Goal: Task Accomplishment & Management: Manage account settings

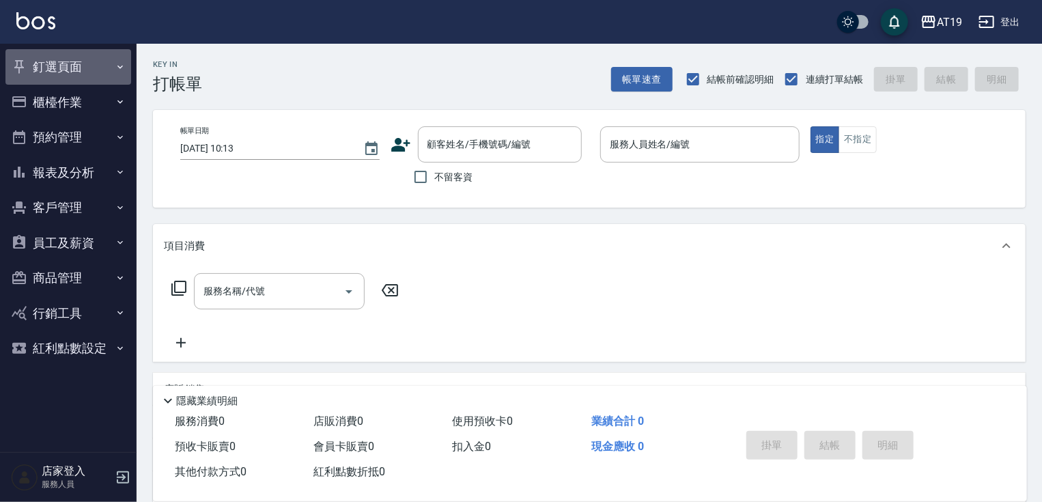
click at [71, 57] on button "釘選頁面" at bounding box center [68, 66] width 126 height 35
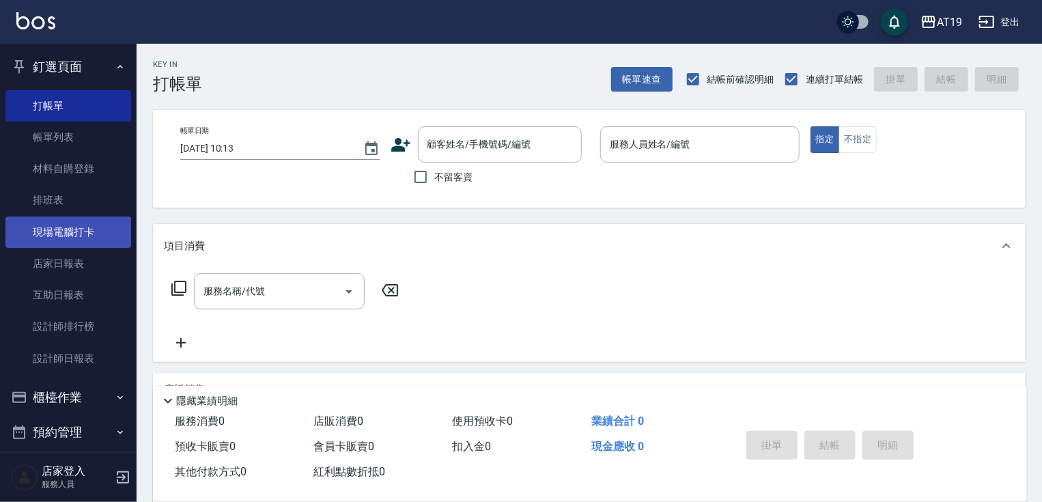
click at [77, 233] on link "現場電腦打卡" at bounding box center [68, 231] width 126 height 31
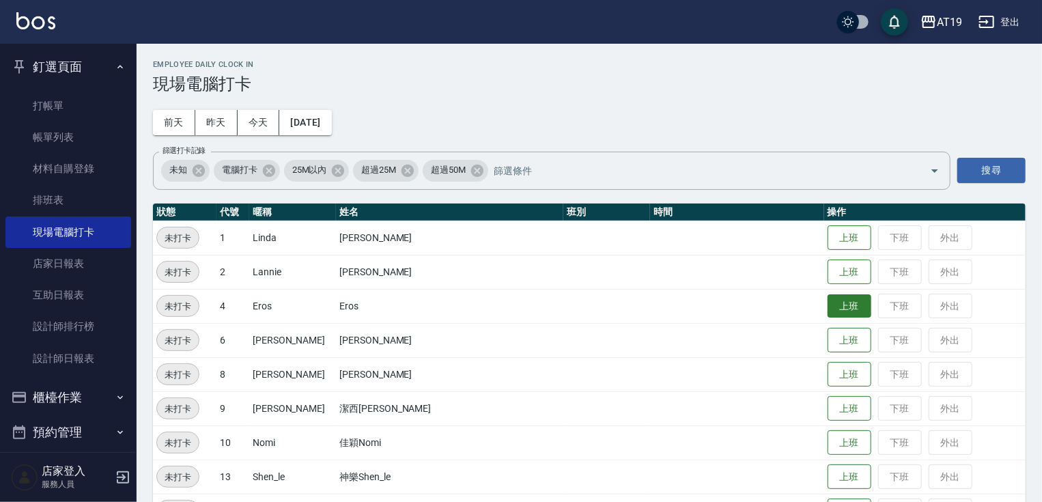
click at [827, 301] on button "上班" at bounding box center [849, 306] width 44 height 24
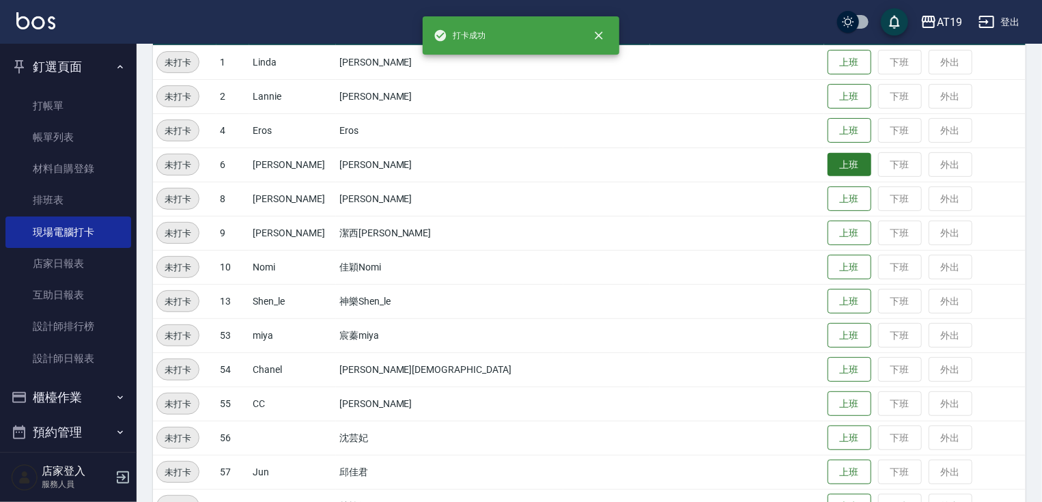
scroll to position [213, 0]
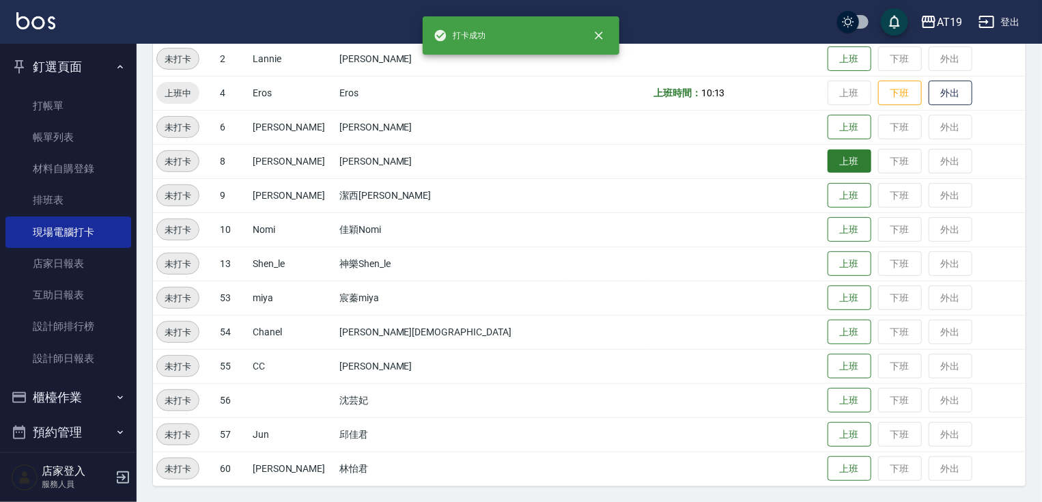
click at [827, 164] on button "上班" at bounding box center [849, 161] width 44 height 24
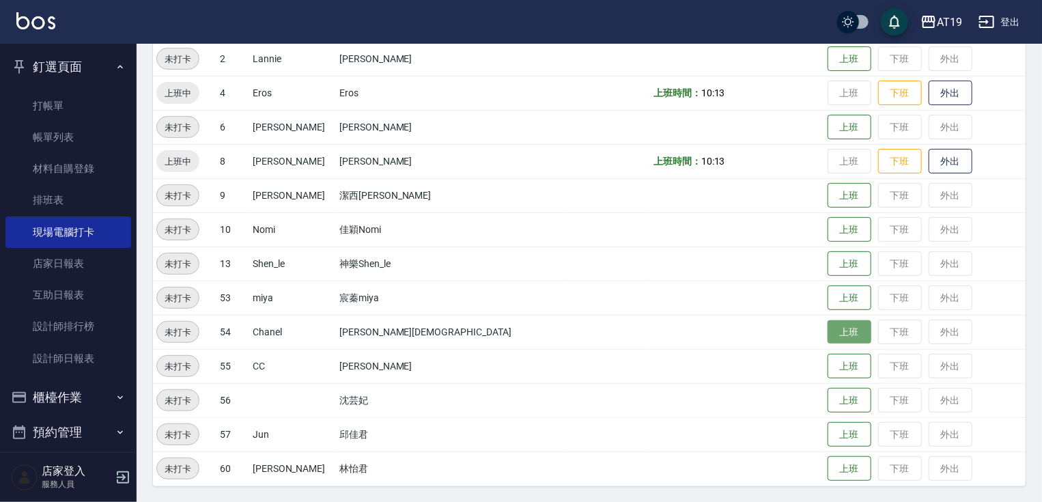
click at [827, 333] on button "上班" at bounding box center [849, 332] width 44 height 24
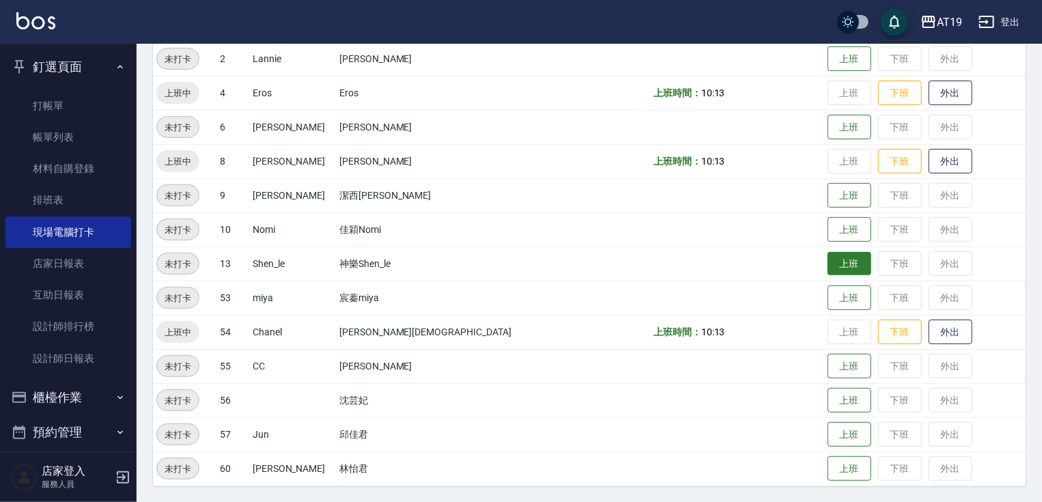
click at [827, 262] on button "上班" at bounding box center [849, 264] width 44 height 24
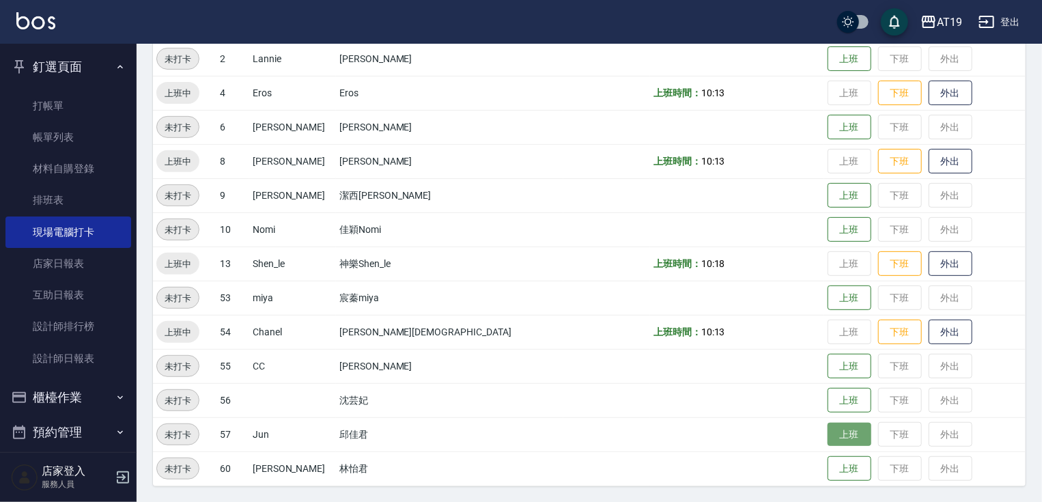
click at [827, 434] on button "上班" at bounding box center [849, 435] width 44 height 24
click at [102, 56] on button "釘選頁面" at bounding box center [68, 66] width 126 height 35
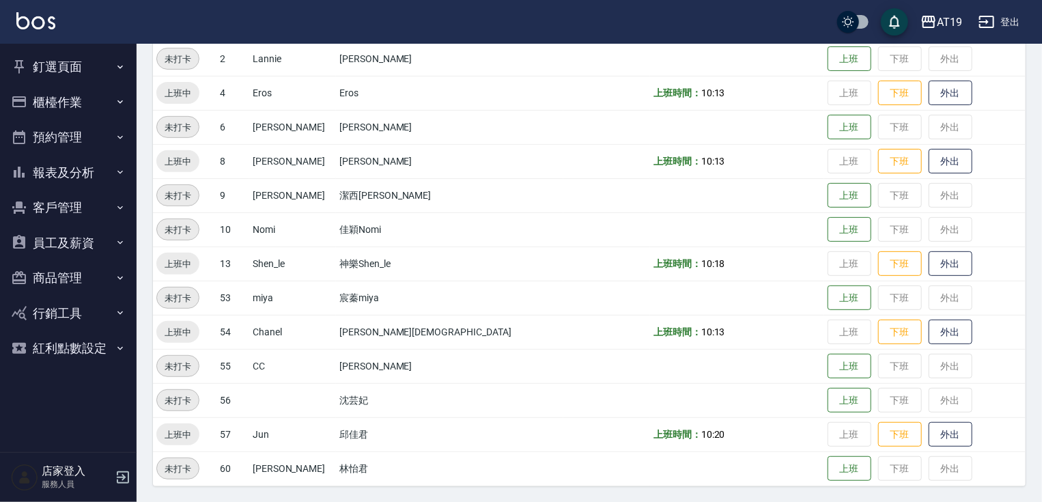
click at [104, 172] on button "報表及分析" at bounding box center [68, 172] width 126 height 35
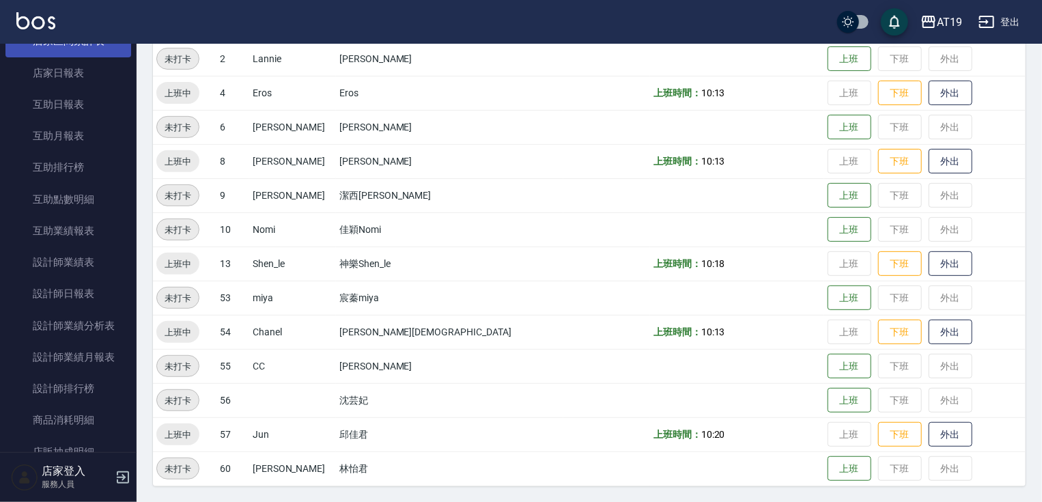
scroll to position [218, 0]
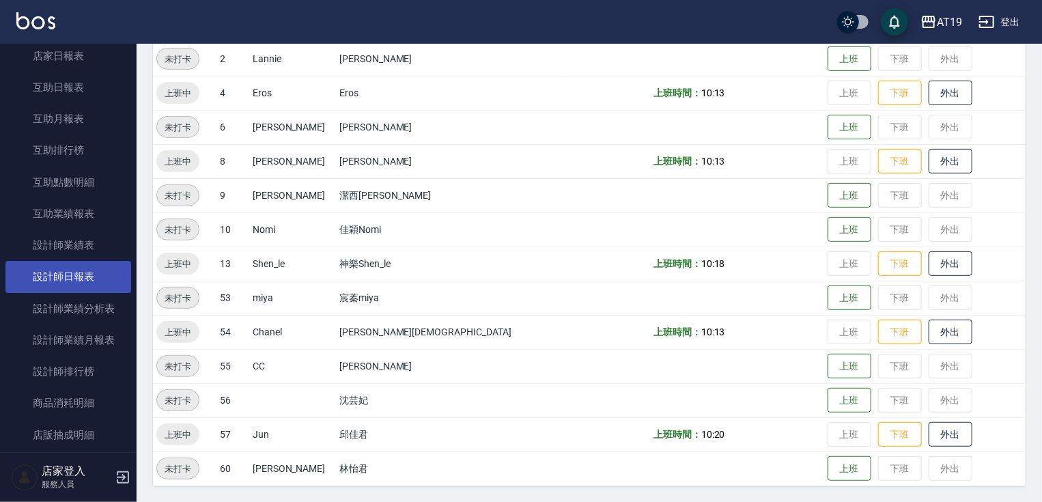
click at [84, 278] on link "設計師日報表" at bounding box center [68, 276] width 126 height 31
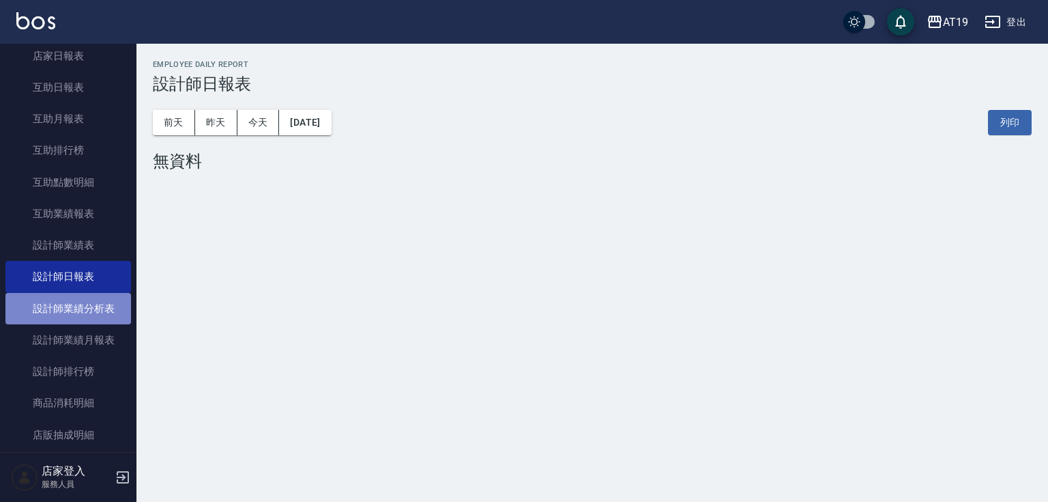
click at [91, 306] on link "設計師業績分析表" at bounding box center [68, 308] width 126 height 31
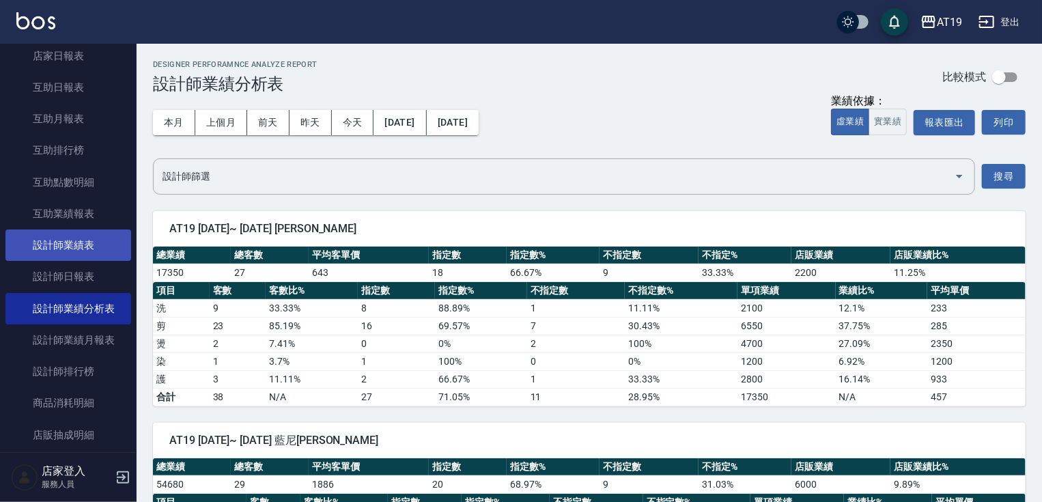
click at [89, 247] on link "設計師業績表" at bounding box center [68, 244] width 126 height 31
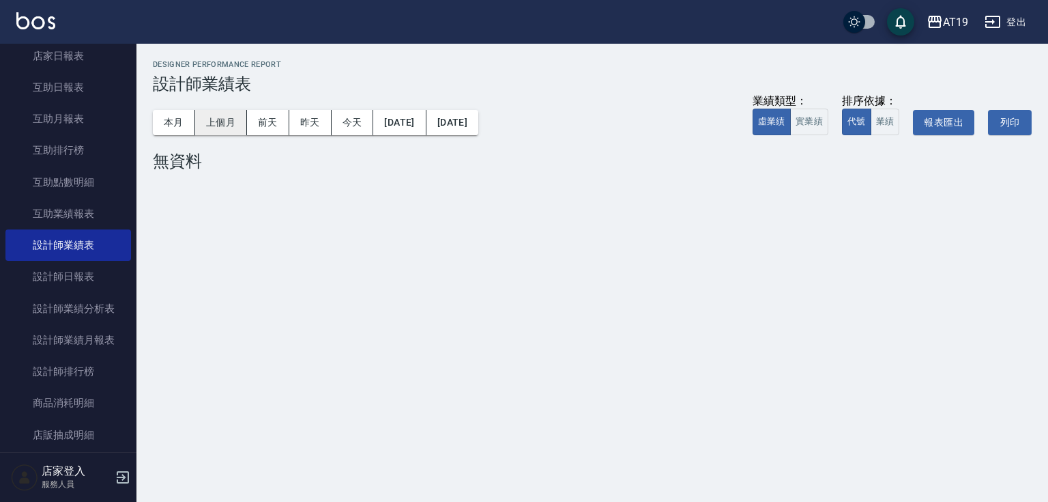
click at [210, 126] on button "上個月" at bounding box center [221, 122] width 52 height 25
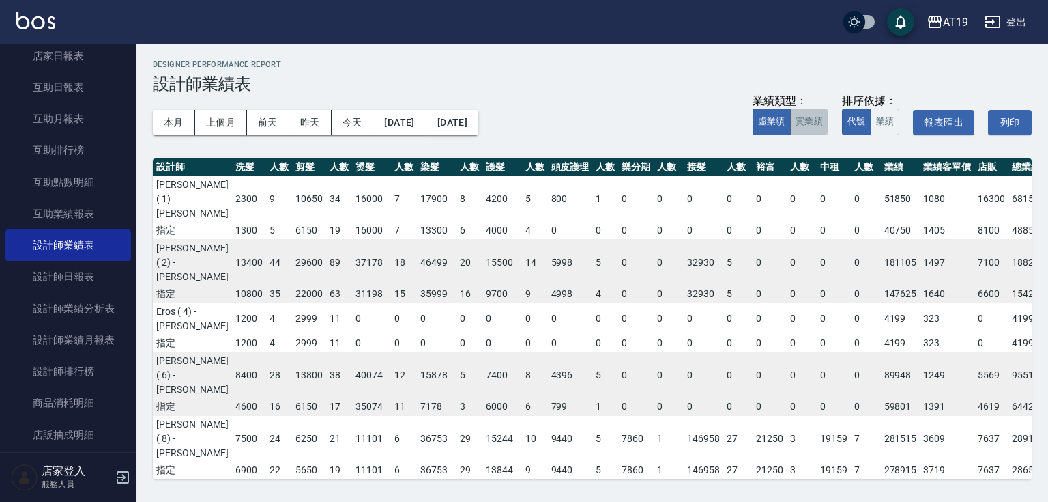
click at [790, 110] on button "實業績" at bounding box center [809, 122] width 38 height 27
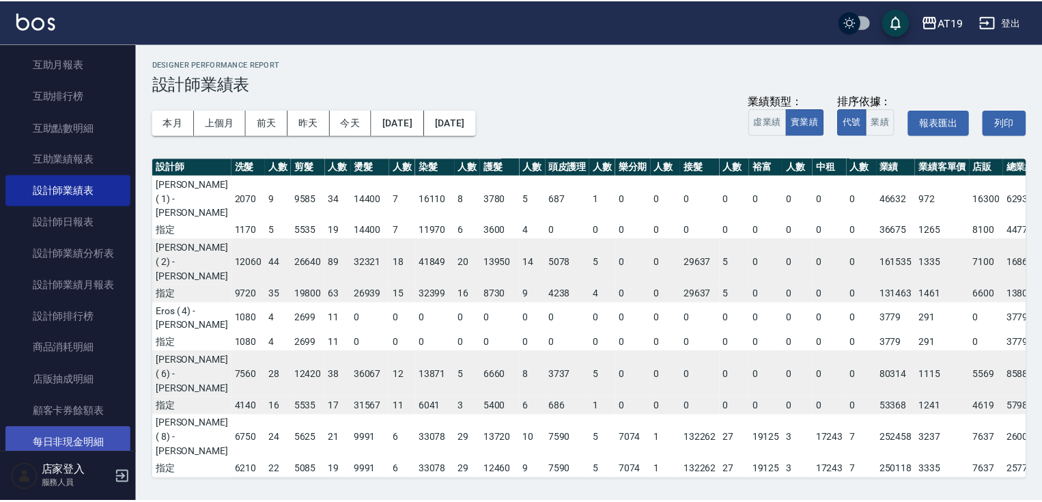
scroll to position [218, 0]
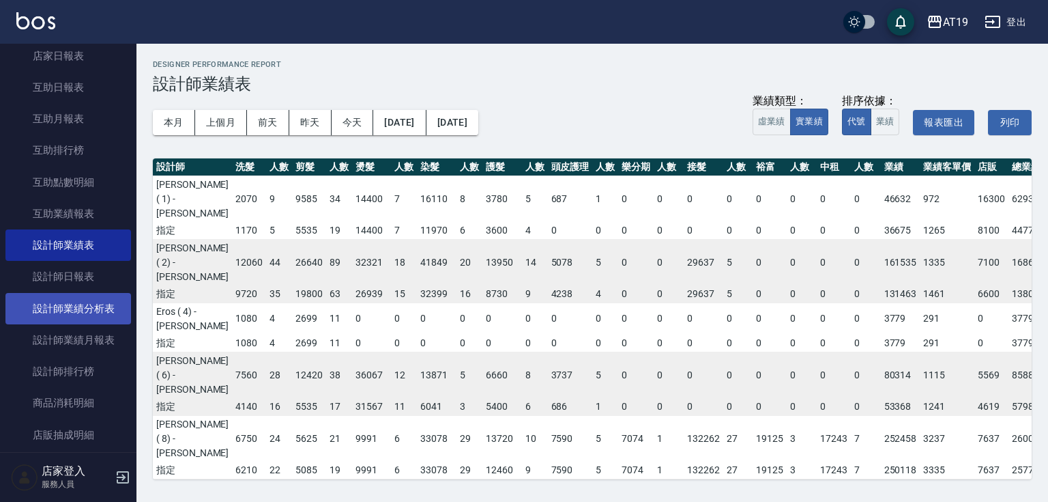
click at [102, 322] on link "設計師業績分析表" at bounding box center [68, 308] width 126 height 31
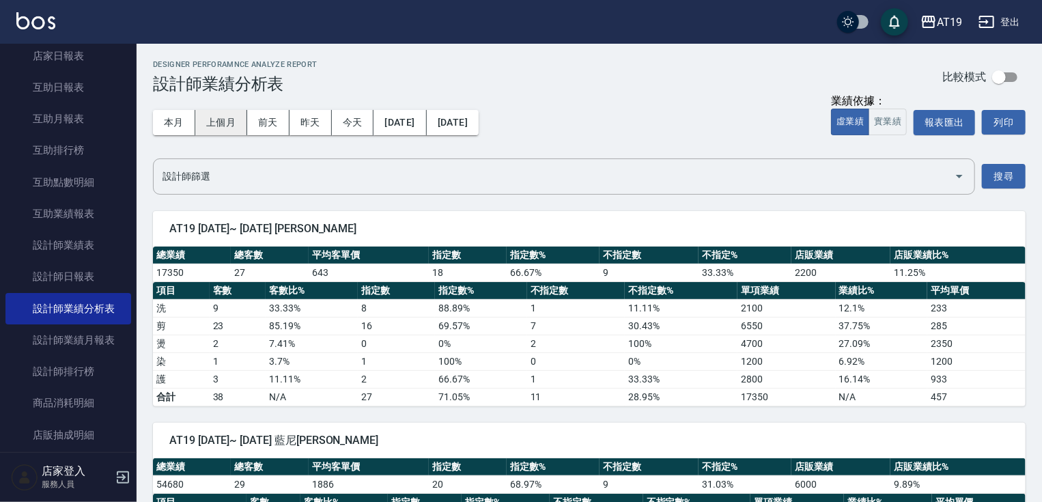
click at [220, 122] on button "上個月" at bounding box center [221, 122] width 52 height 25
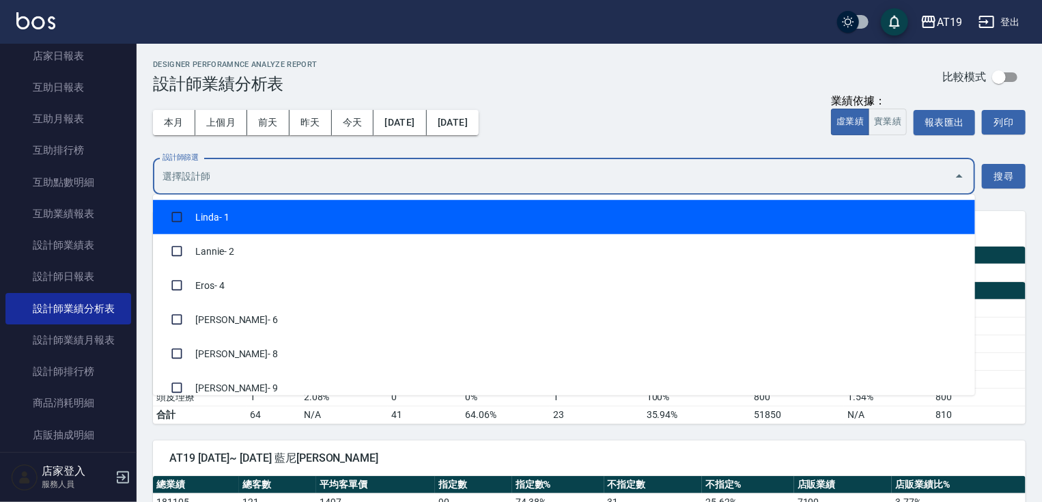
click at [459, 180] on input "設計師篩選" at bounding box center [553, 177] width 789 height 24
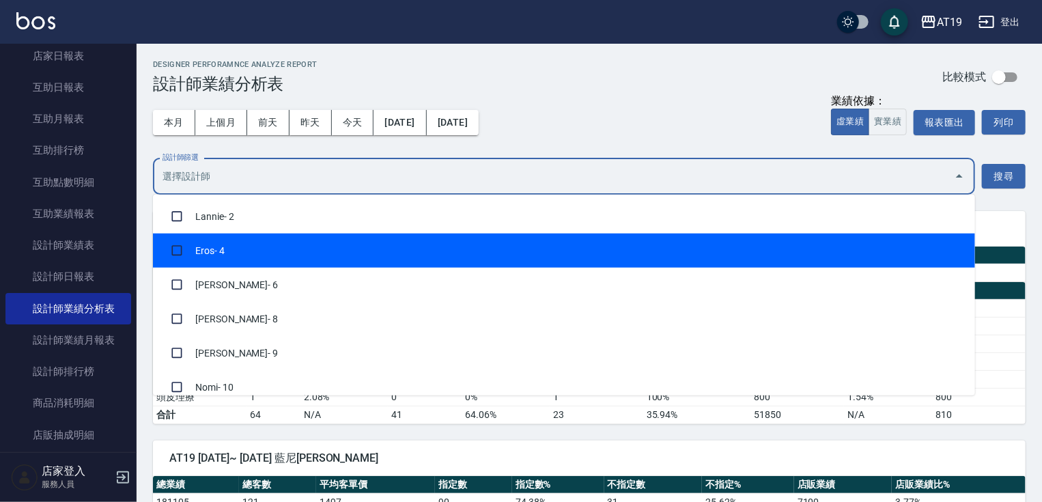
scroll to position [55, 0]
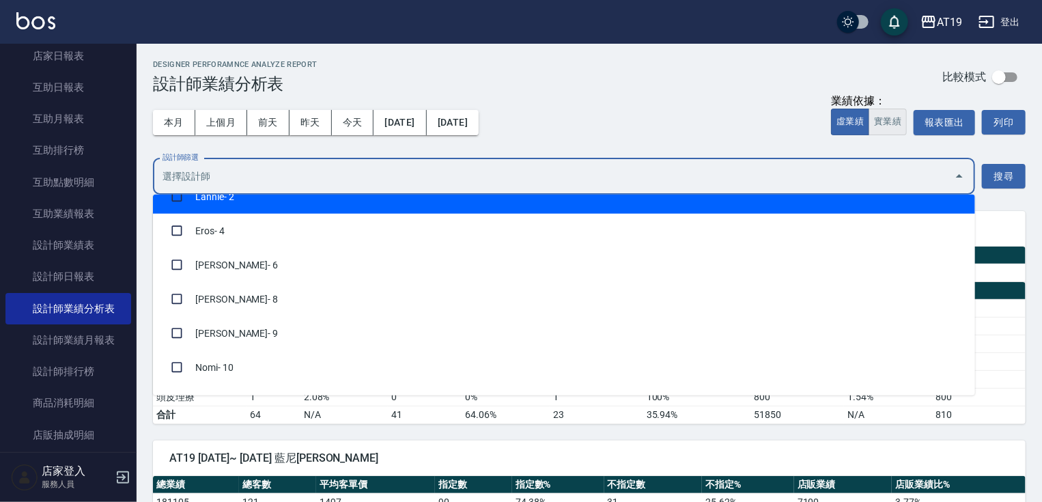
click at [900, 130] on button "實業績" at bounding box center [887, 122] width 38 height 27
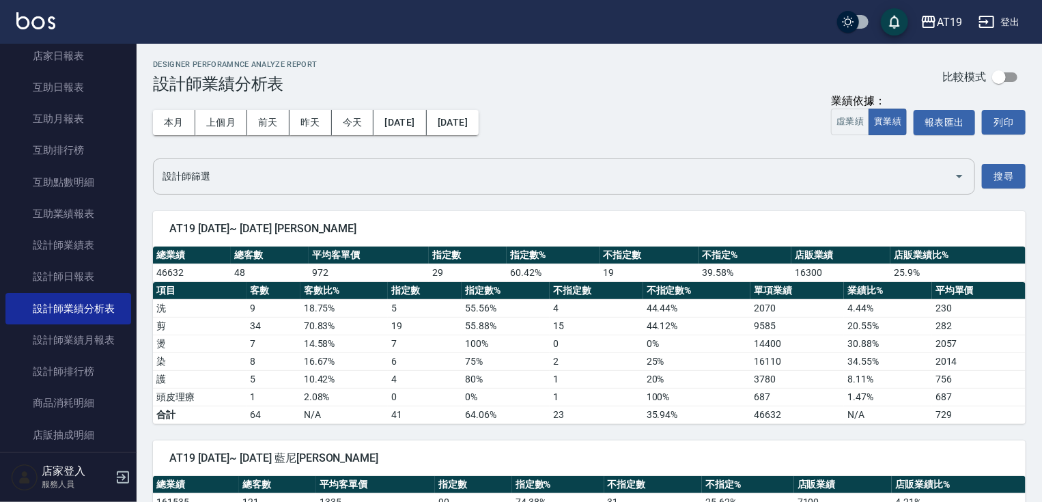
click at [291, 172] on input "設計師篩選" at bounding box center [553, 177] width 789 height 24
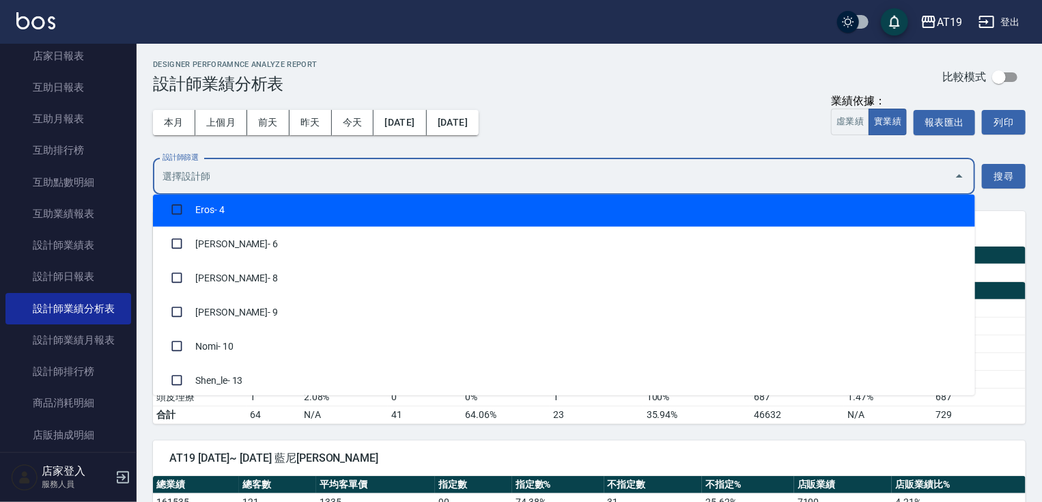
scroll to position [109, 0]
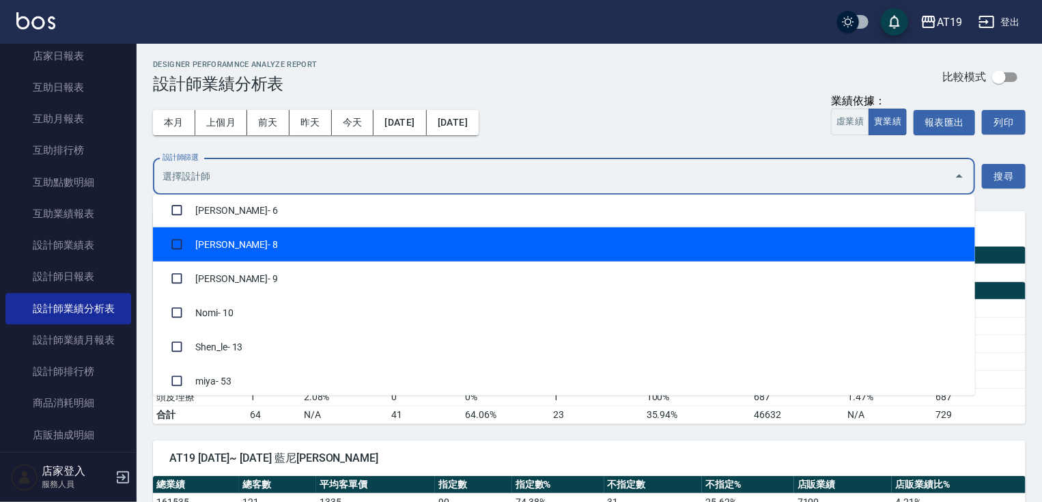
click at [244, 251] on li "[PERSON_NAME] - 8" at bounding box center [564, 244] width 822 height 34
checkbox input "true"
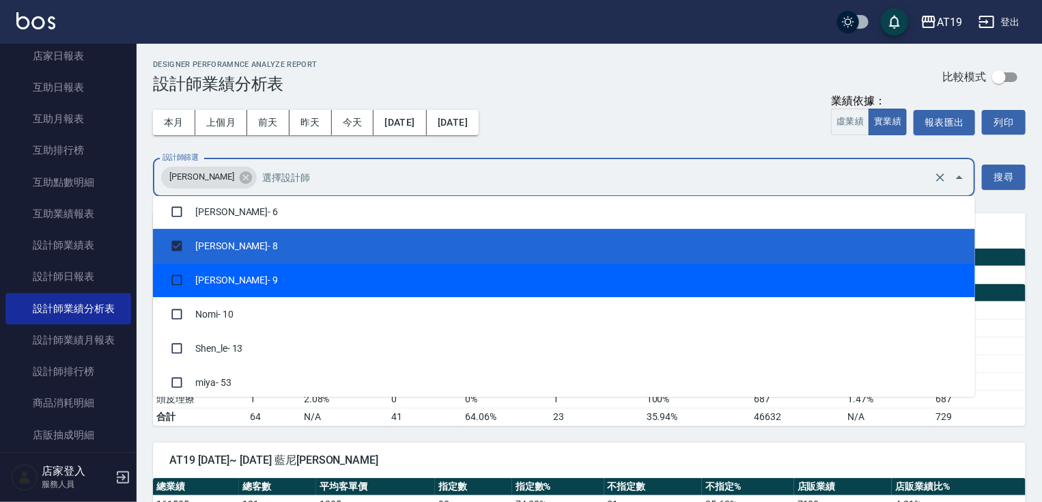
click at [258, 288] on li "[PERSON_NAME] - 9" at bounding box center [564, 280] width 822 height 34
checkbox input "true"
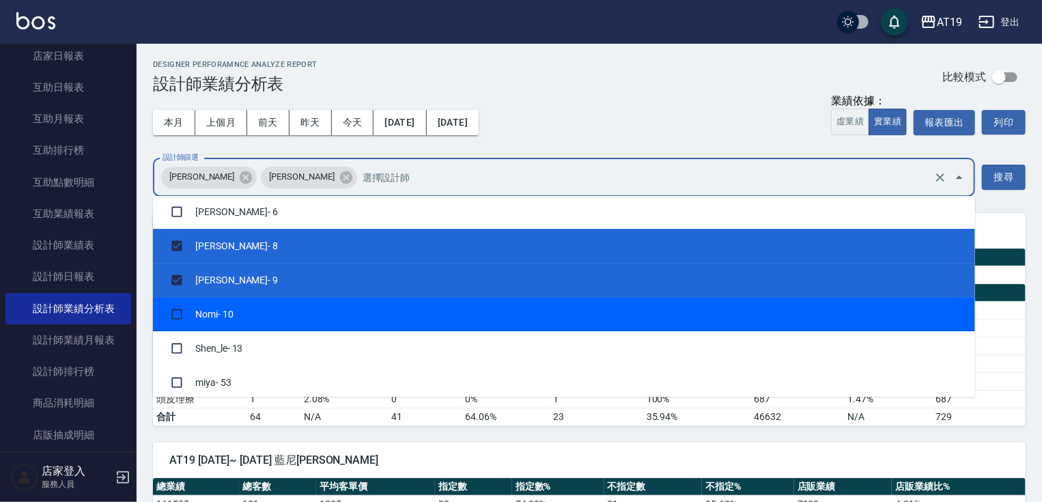
click at [259, 319] on li "Nomi - 10" at bounding box center [564, 314] width 822 height 34
checkbox input "true"
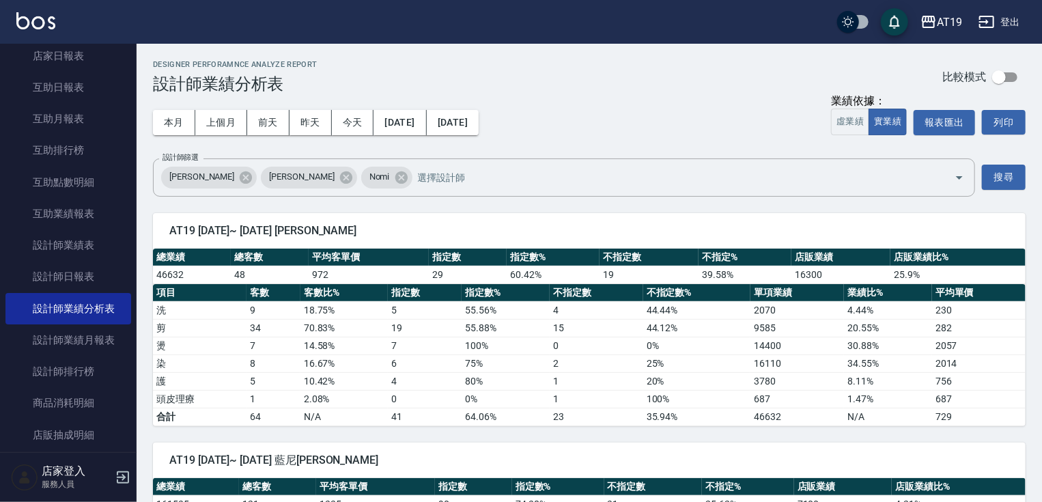
click at [698, 121] on div "本月 上個月 前天 昨天 今天 [DATE] [DATE] 業績依據： 虛業績 實業績 報表匯出 列印" at bounding box center [589, 123] width 872 height 58
click at [989, 171] on button "搜尋" at bounding box center [1004, 177] width 44 height 25
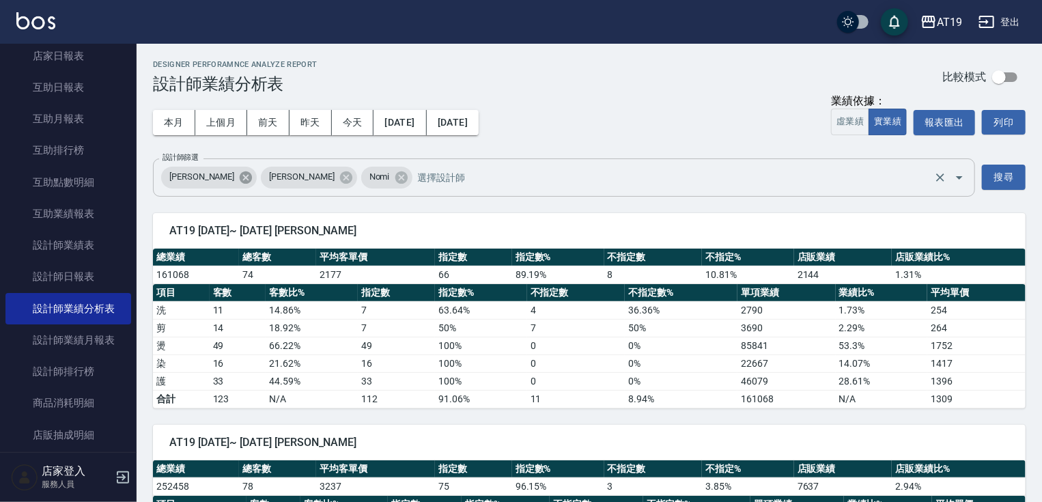
click at [238, 181] on icon at bounding box center [245, 177] width 15 height 15
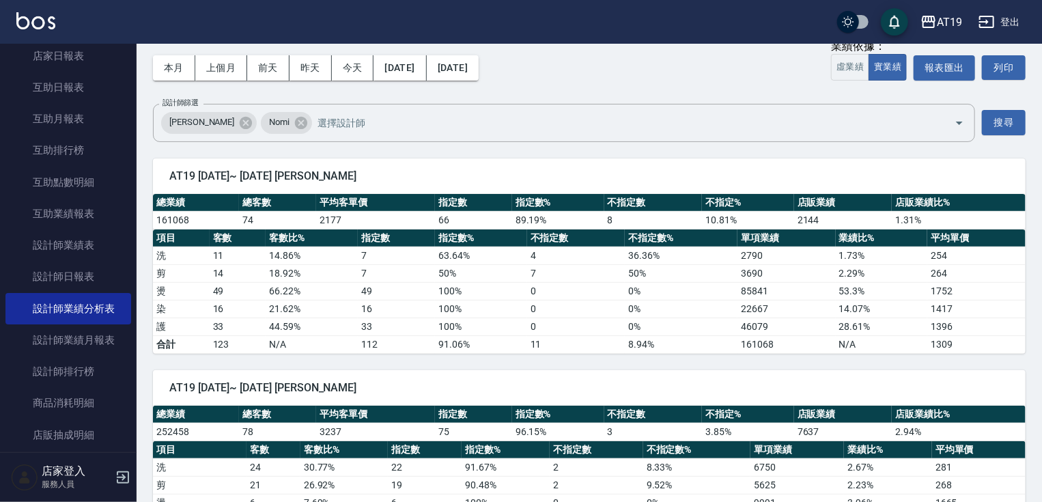
scroll to position [55, 0]
click at [1010, 118] on button "搜尋" at bounding box center [1004, 122] width 44 height 25
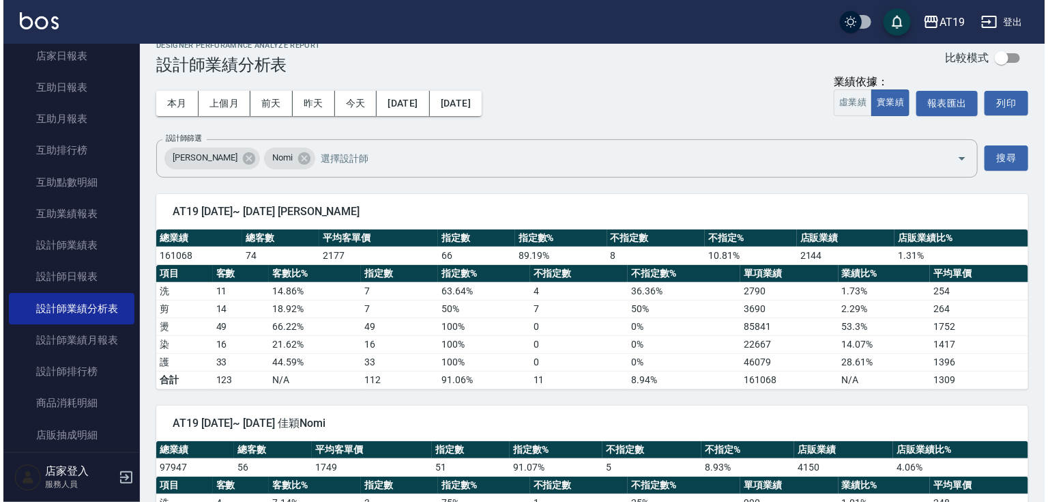
scroll to position [0, 0]
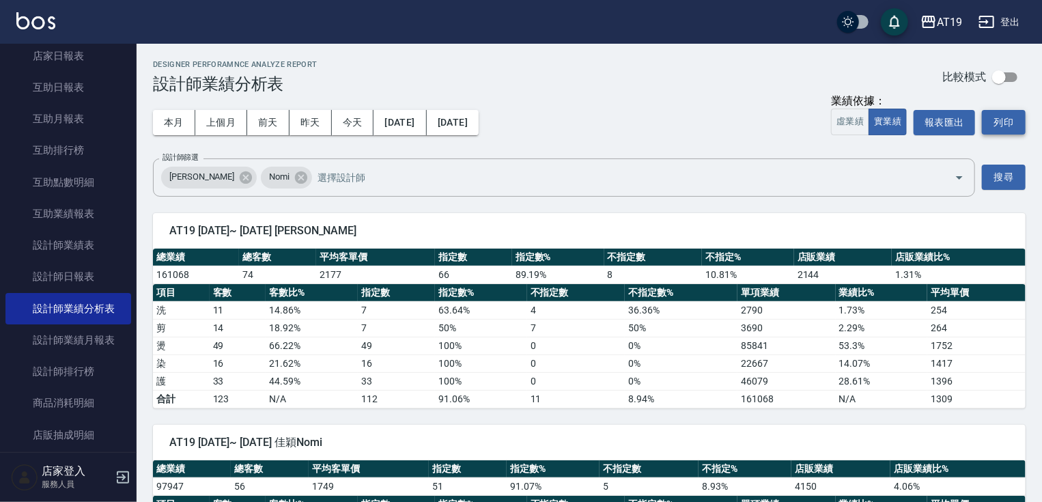
click at [1016, 121] on button "列印" at bounding box center [1004, 122] width 44 height 25
click at [945, 126] on button "報表匯出" at bounding box center [943, 122] width 61 height 25
click at [240, 176] on icon at bounding box center [246, 177] width 12 height 12
click at [945, 124] on button "報表匯出" at bounding box center [943, 122] width 61 height 25
click at [1005, 171] on button "搜尋" at bounding box center [1004, 177] width 44 height 25
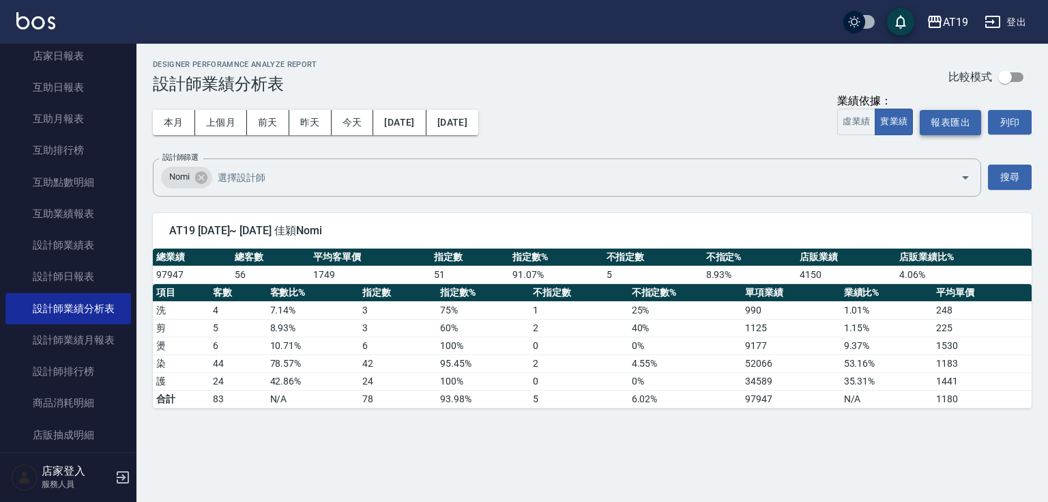
click at [957, 116] on button "報表匯出" at bounding box center [950, 122] width 61 height 25
click at [199, 181] on icon at bounding box center [201, 177] width 12 height 12
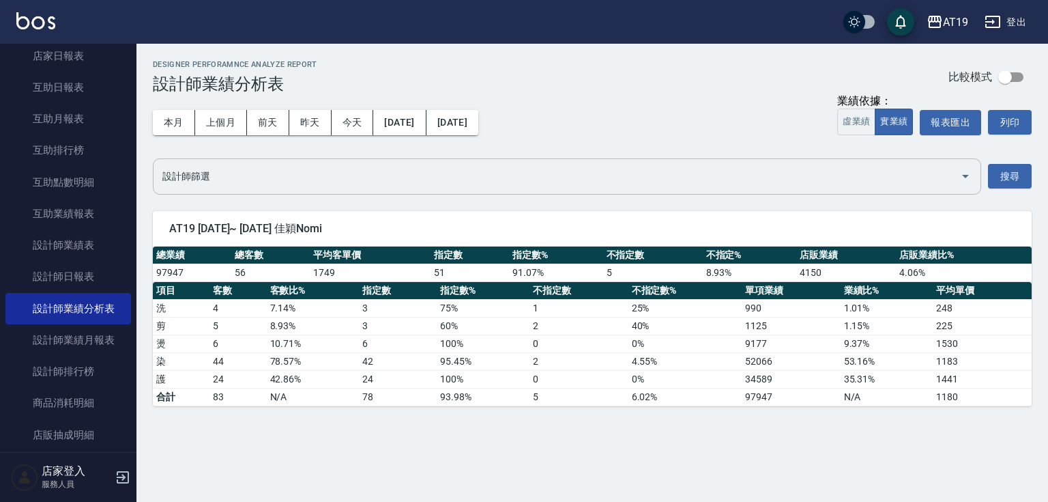
click at [229, 181] on input "設計師篩選" at bounding box center [557, 177] width 796 height 24
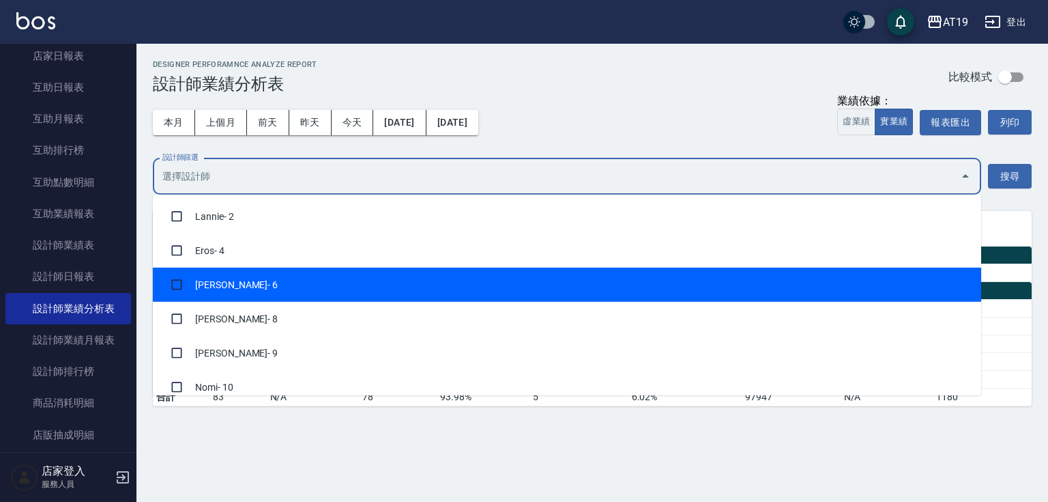
scroll to position [55, 0]
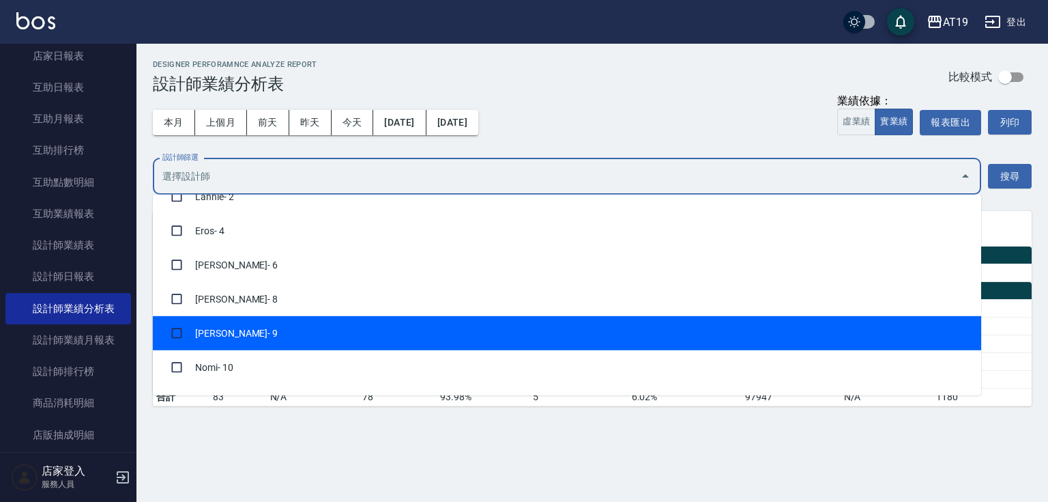
click at [234, 328] on li "[PERSON_NAME] - 9" at bounding box center [567, 333] width 829 height 34
checkbox input "true"
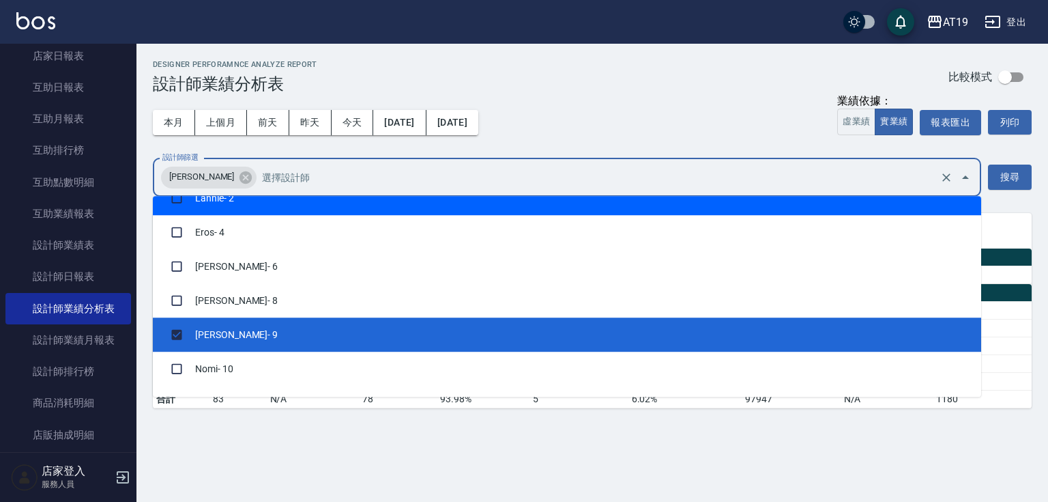
click at [710, 131] on div "本月 上個月 前天 昨天 今天 [DATE] [DATE] 業績依據： 虛業績 實業績 報表匯出 列印" at bounding box center [592, 123] width 879 height 58
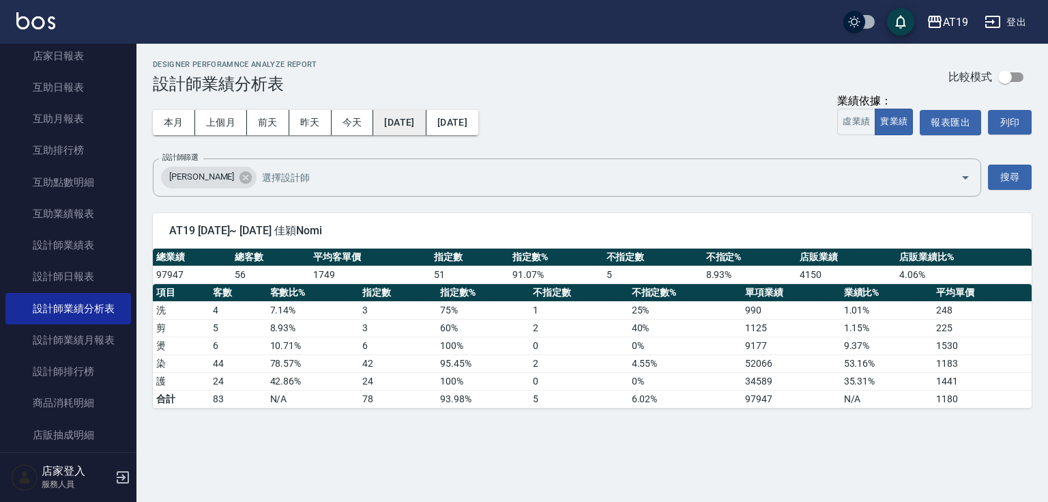
click at [426, 127] on button "[DATE]" at bounding box center [399, 122] width 53 height 25
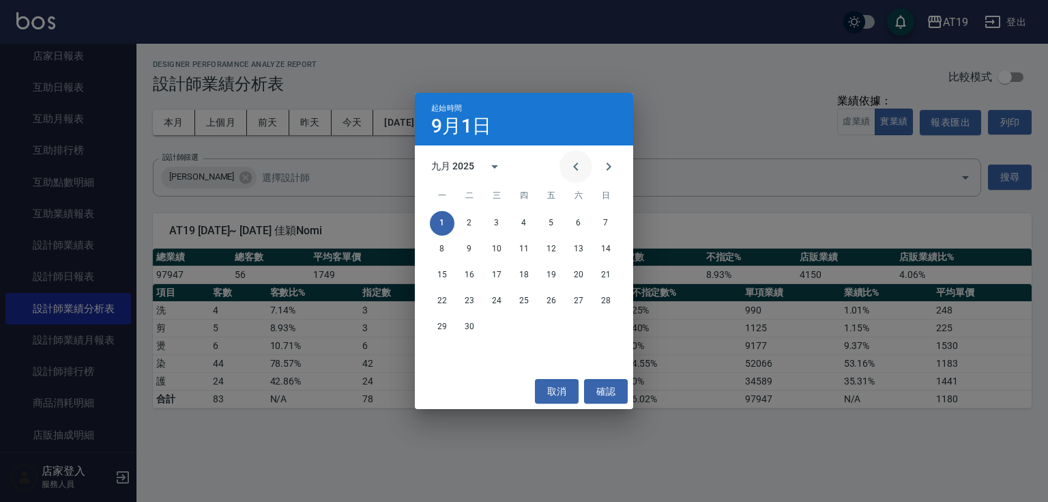
click at [580, 170] on icon "Previous month" at bounding box center [576, 166] width 16 height 16
click at [468, 220] on button "1" at bounding box center [469, 223] width 25 height 25
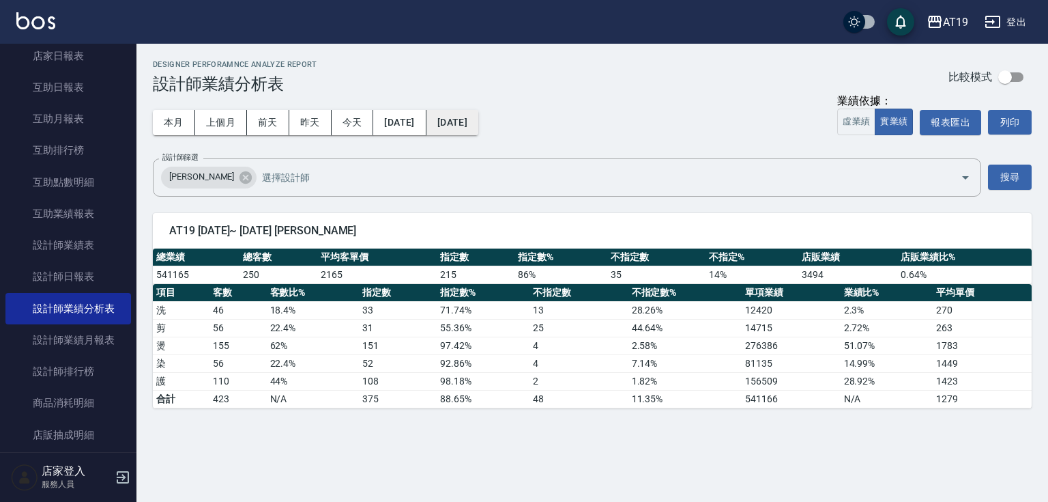
click at [478, 123] on button "[DATE]" at bounding box center [453, 122] width 52 height 25
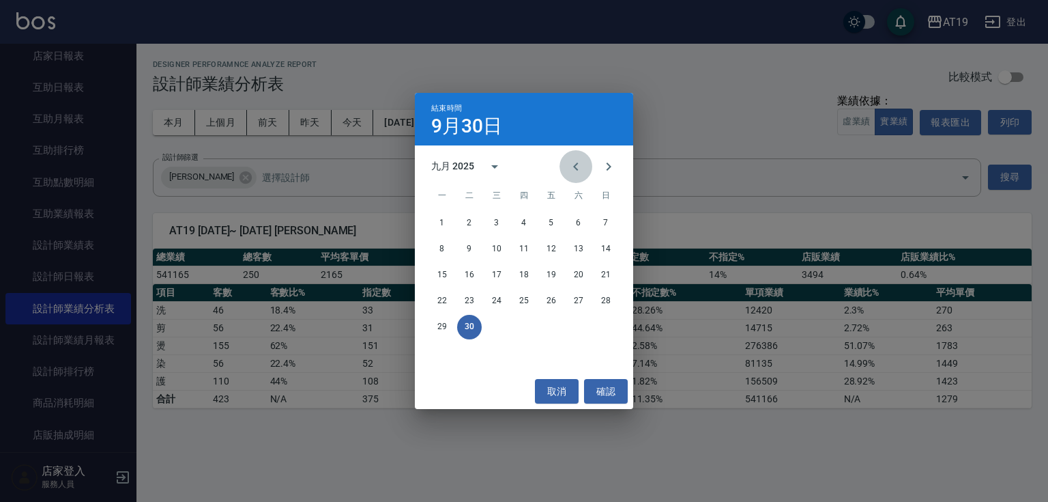
click at [577, 163] on icon "Previous month" at bounding box center [575, 166] width 5 height 8
click at [523, 327] on button "31" at bounding box center [524, 327] width 25 height 25
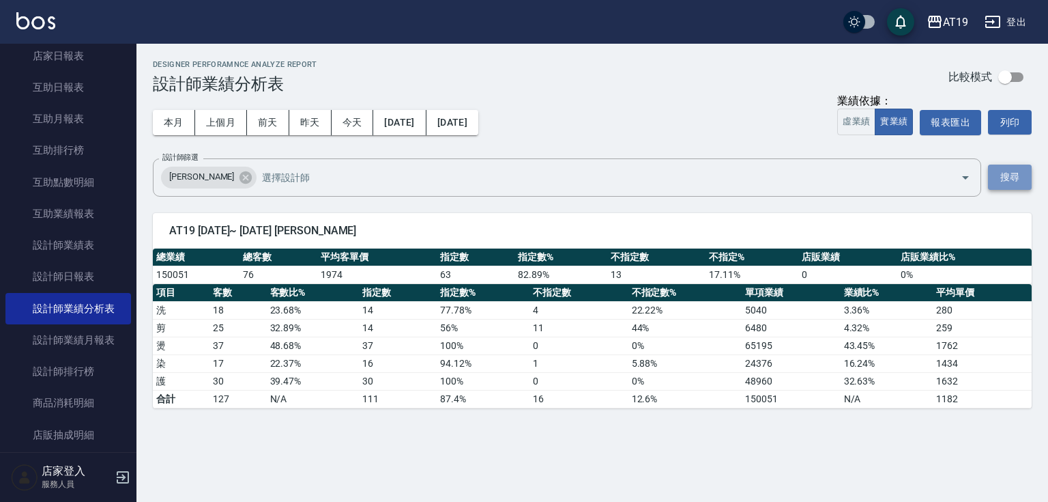
click at [1018, 180] on button "搜尋" at bounding box center [1010, 177] width 44 height 25
click at [946, 125] on button "報表匯出" at bounding box center [950, 122] width 61 height 25
click at [419, 128] on button "[DATE]" at bounding box center [399, 122] width 53 height 25
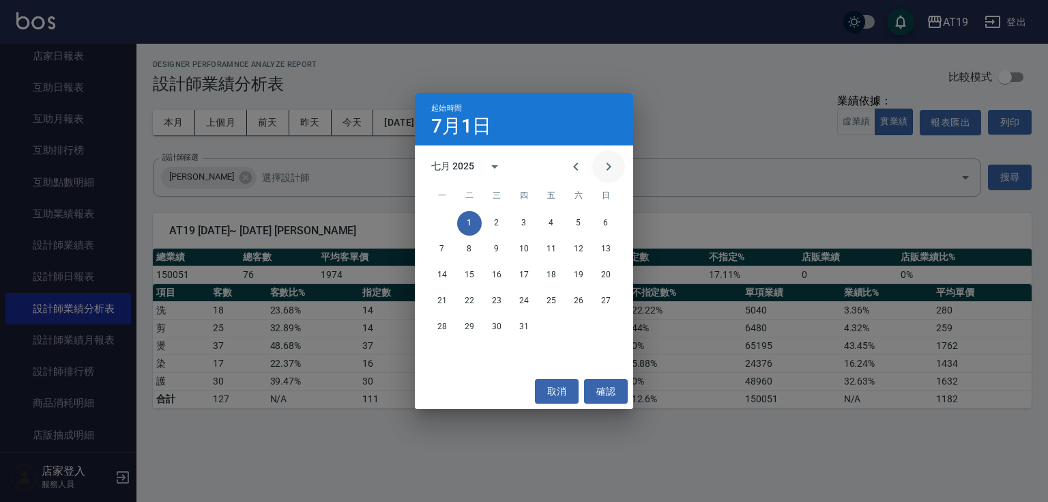
click at [609, 168] on icon "Next month" at bounding box center [609, 166] width 5 height 8
click at [553, 220] on button "1" at bounding box center [551, 223] width 25 height 25
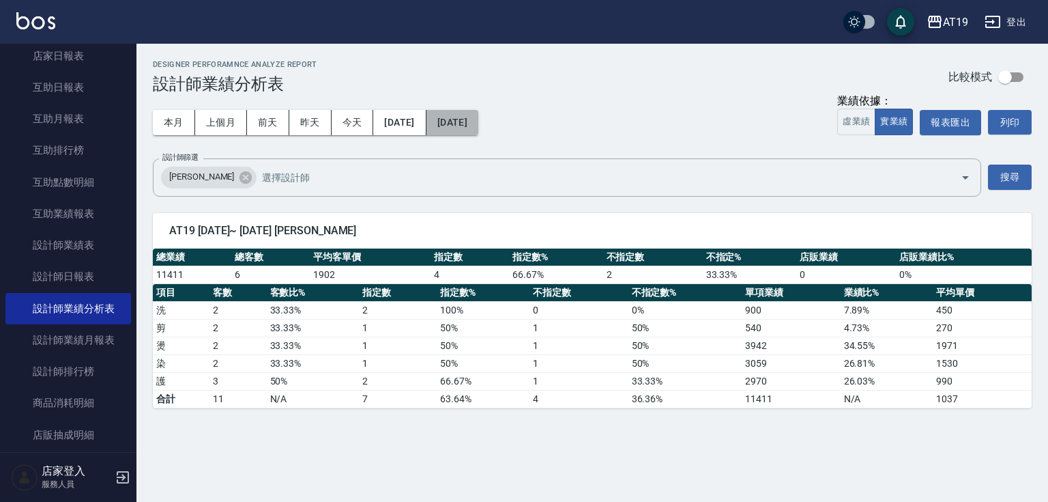
click at [475, 114] on button "[DATE]" at bounding box center [453, 122] width 52 height 25
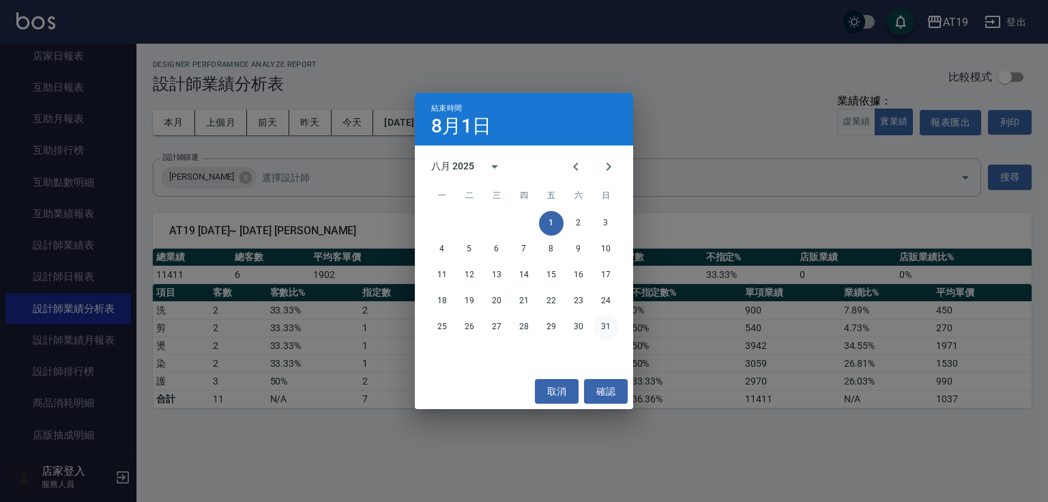
click at [605, 323] on button "31" at bounding box center [606, 327] width 25 height 25
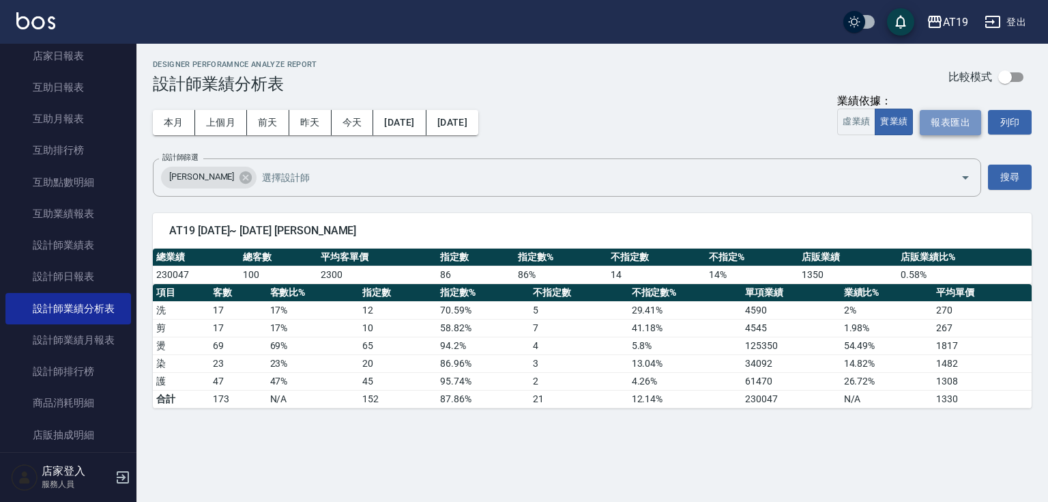
click at [947, 126] on button "報表匯出" at bounding box center [950, 122] width 61 height 25
click at [426, 119] on button "[DATE]" at bounding box center [399, 122] width 53 height 25
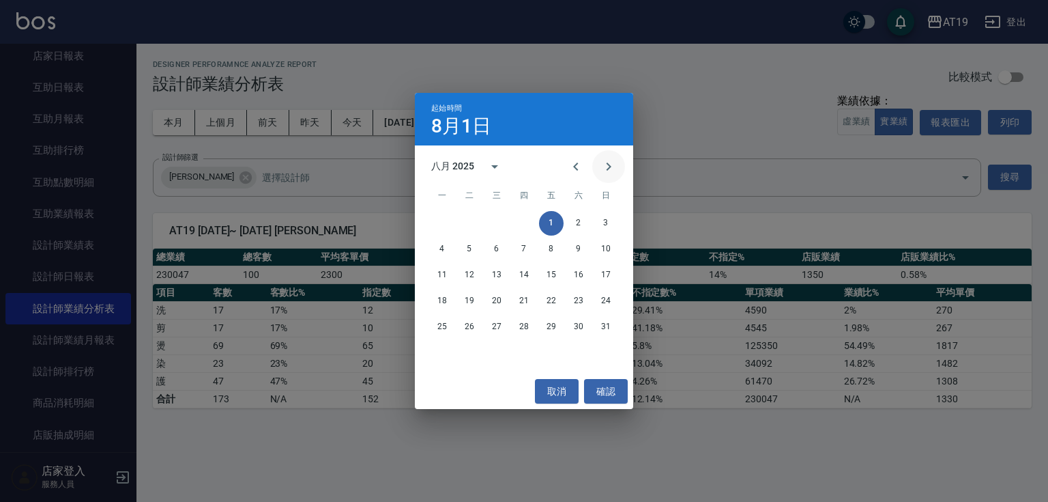
click at [606, 168] on icon "Next month" at bounding box center [609, 166] width 16 height 16
click at [444, 222] on button "1" at bounding box center [442, 223] width 25 height 25
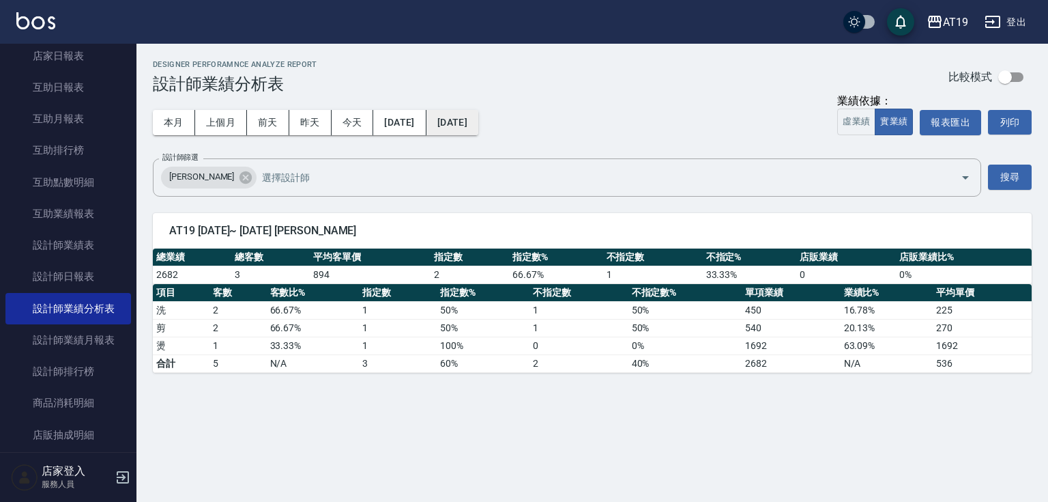
click at [469, 124] on button "[DATE]" at bounding box center [453, 122] width 52 height 25
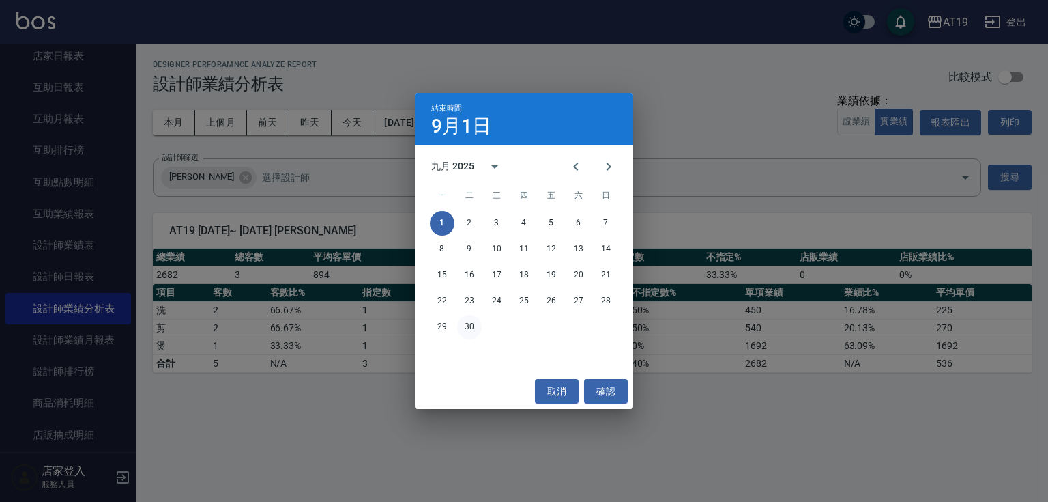
click at [476, 322] on button "30" at bounding box center [469, 327] width 25 height 25
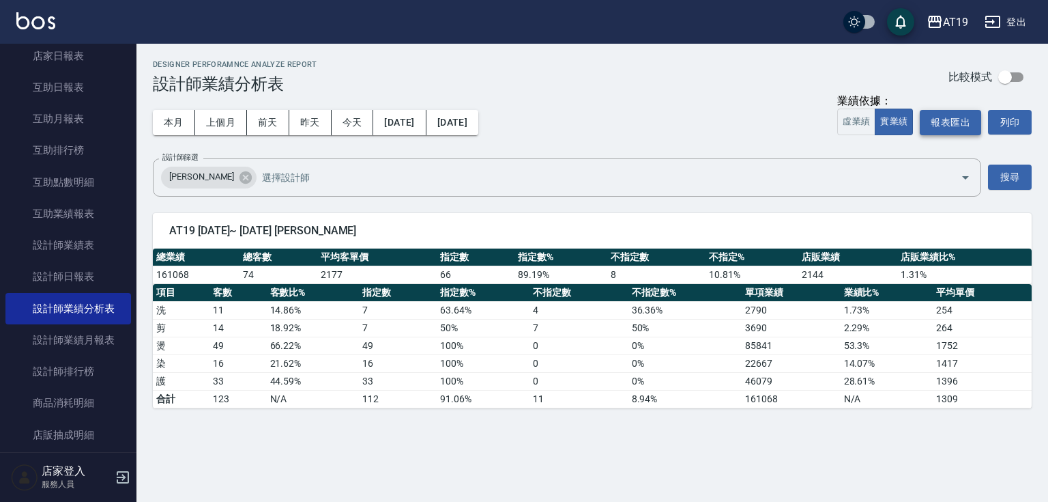
click at [952, 119] on button "報表匯出" at bounding box center [950, 122] width 61 height 25
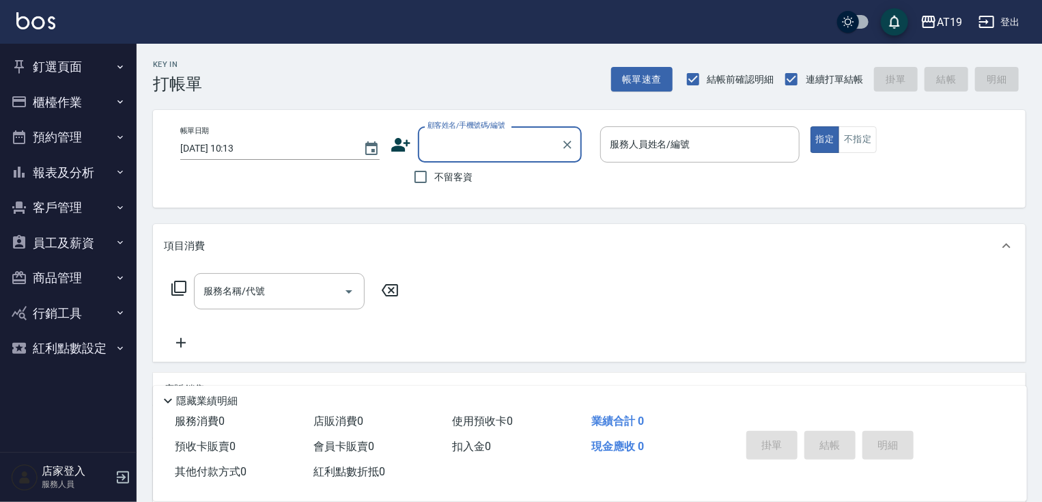
click at [94, 58] on button "釘選頁面" at bounding box center [68, 66] width 126 height 35
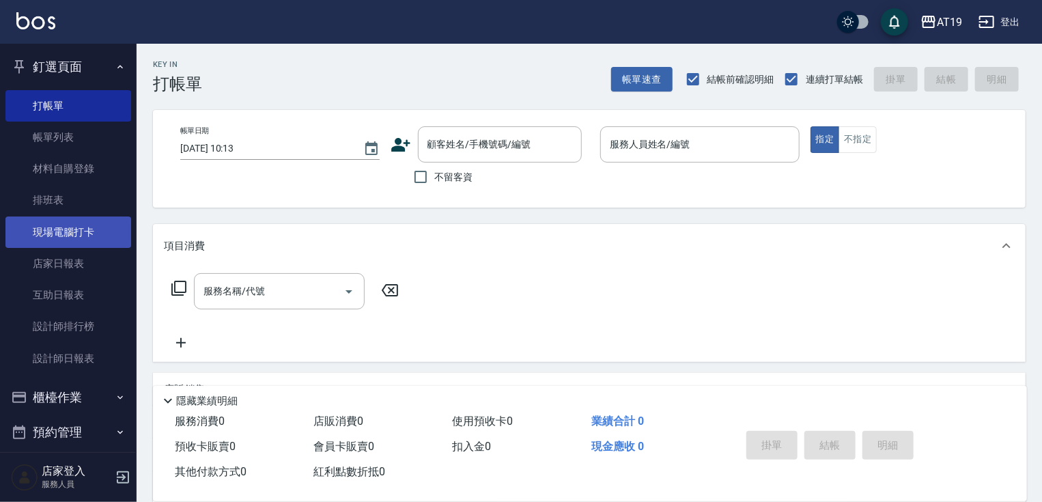
click at [71, 239] on link "現場電腦打卡" at bounding box center [68, 231] width 126 height 31
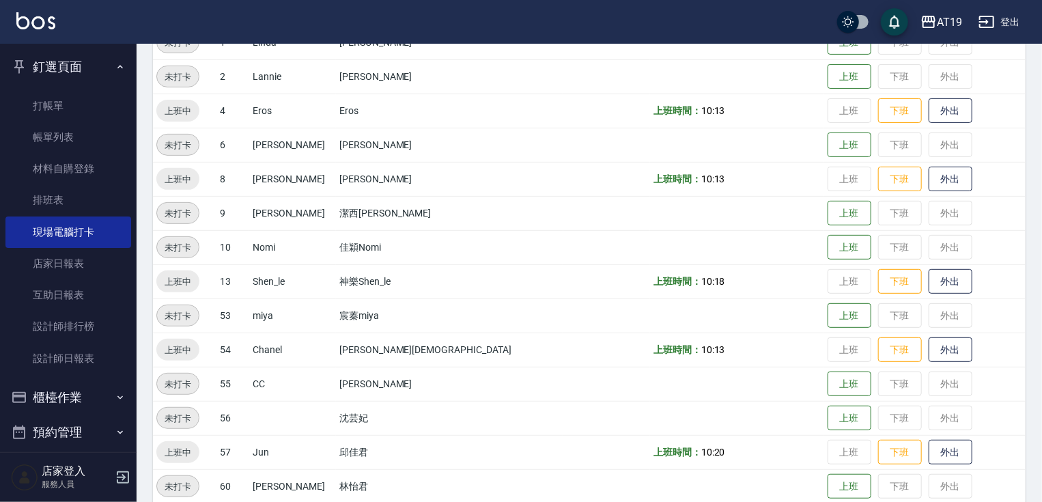
scroll to position [213, 0]
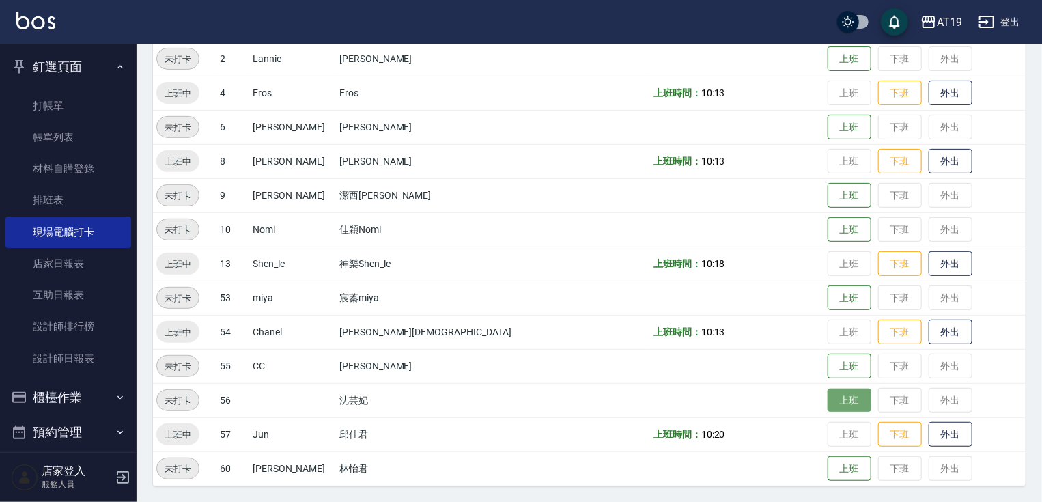
click at [827, 398] on button "上班" at bounding box center [849, 400] width 44 height 24
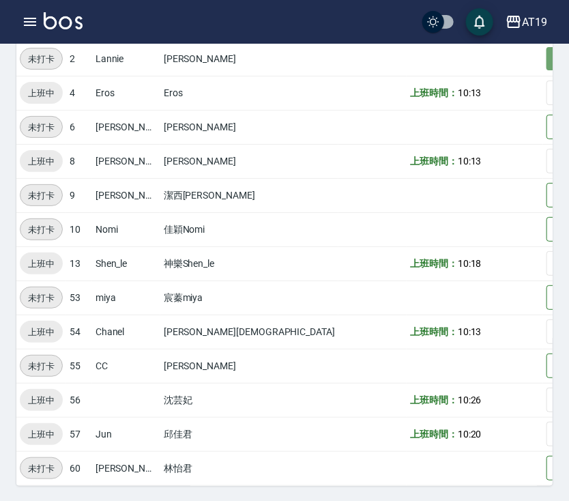
click at [547, 57] on button "上班" at bounding box center [569, 59] width 44 height 24
click at [547, 231] on button "上班" at bounding box center [569, 230] width 44 height 24
click at [547, 127] on button "上班" at bounding box center [569, 127] width 44 height 24
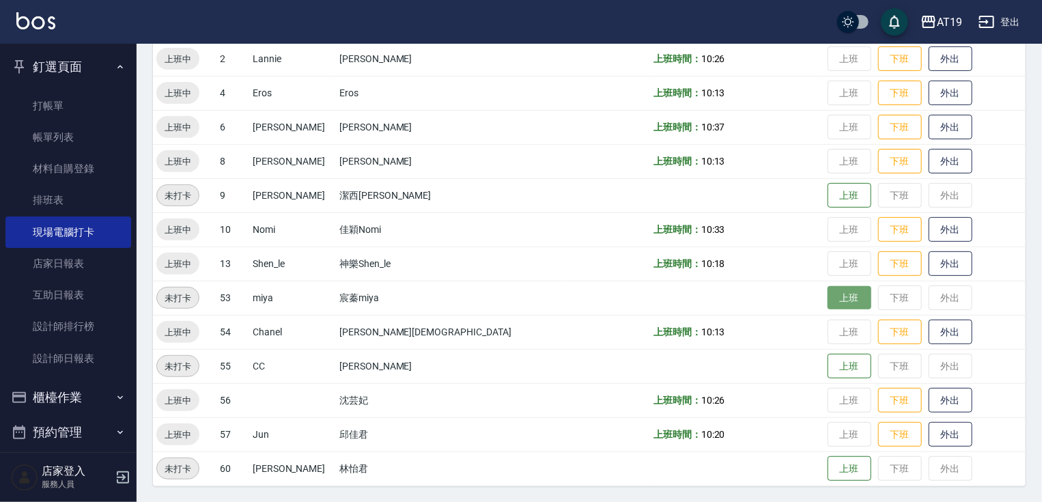
click at [827, 302] on button "上班" at bounding box center [849, 298] width 44 height 24
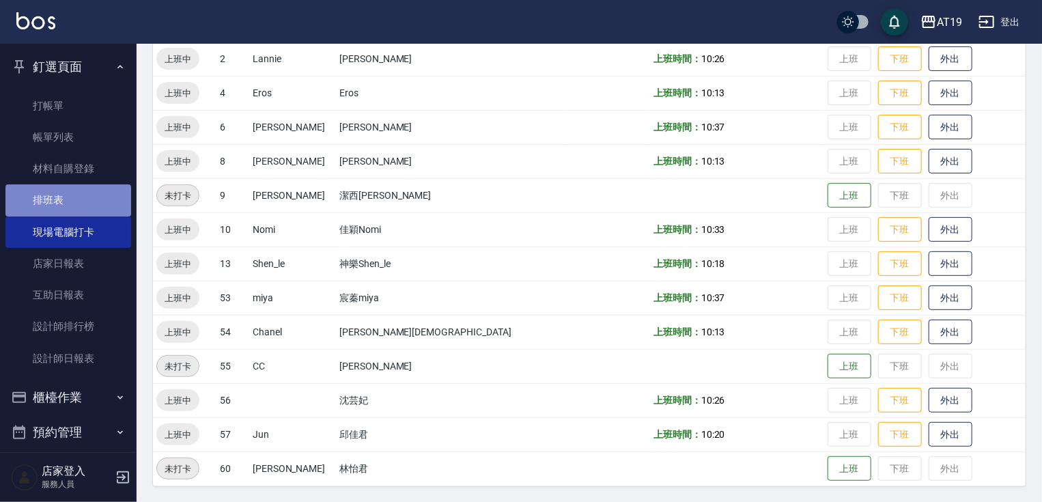
click at [93, 193] on link "排班表" at bounding box center [68, 199] width 126 height 31
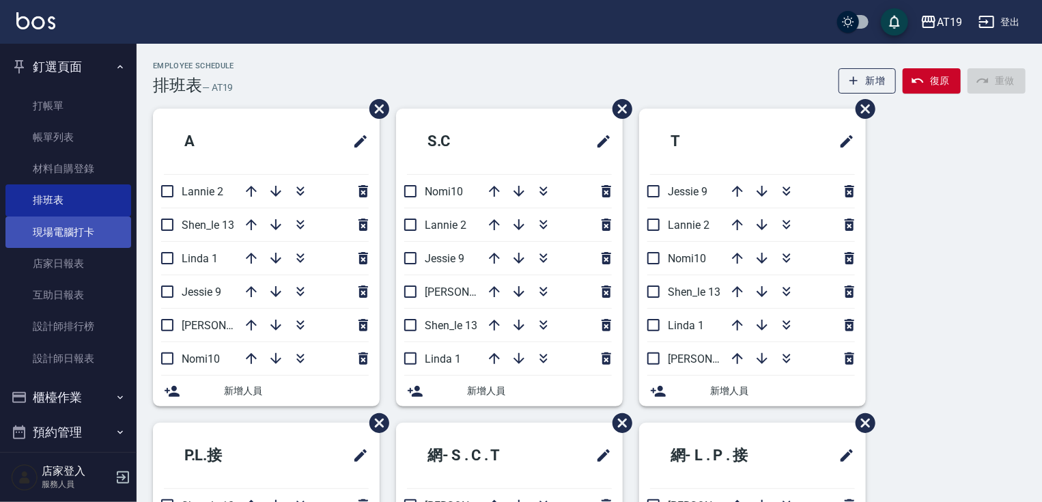
click at [40, 221] on link "現場電腦打卡" at bounding box center [68, 231] width 126 height 31
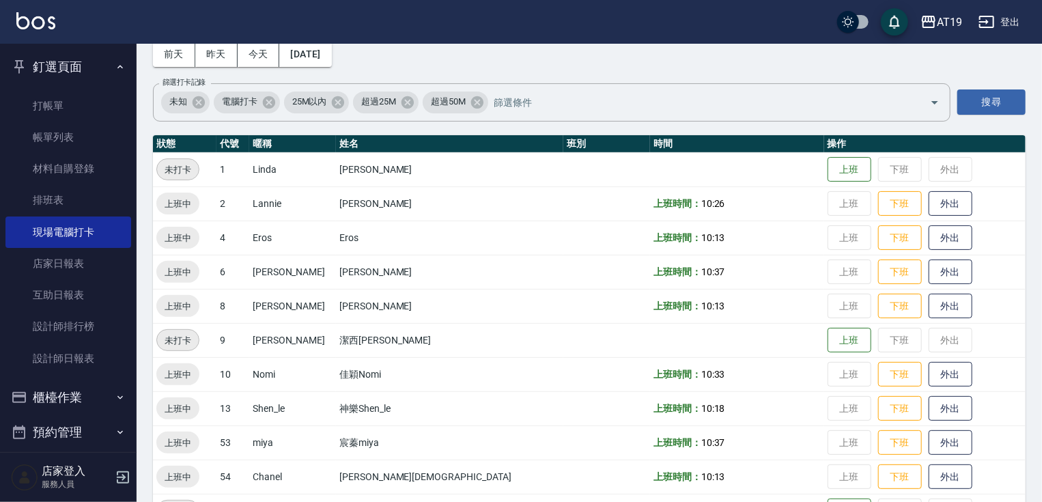
scroll to position [49, 0]
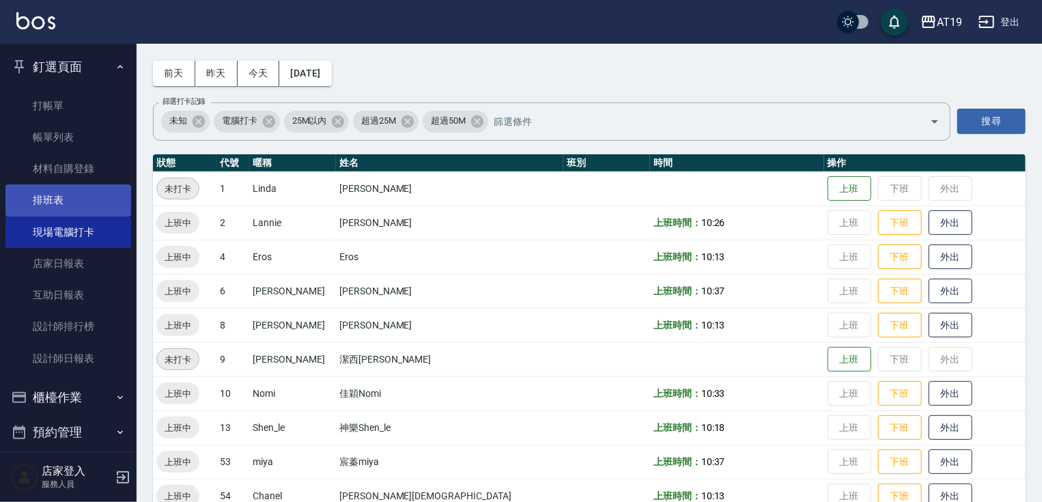
click at [90, 203] on link "排班表" at bounding box center [68, 199] width 126 height 31
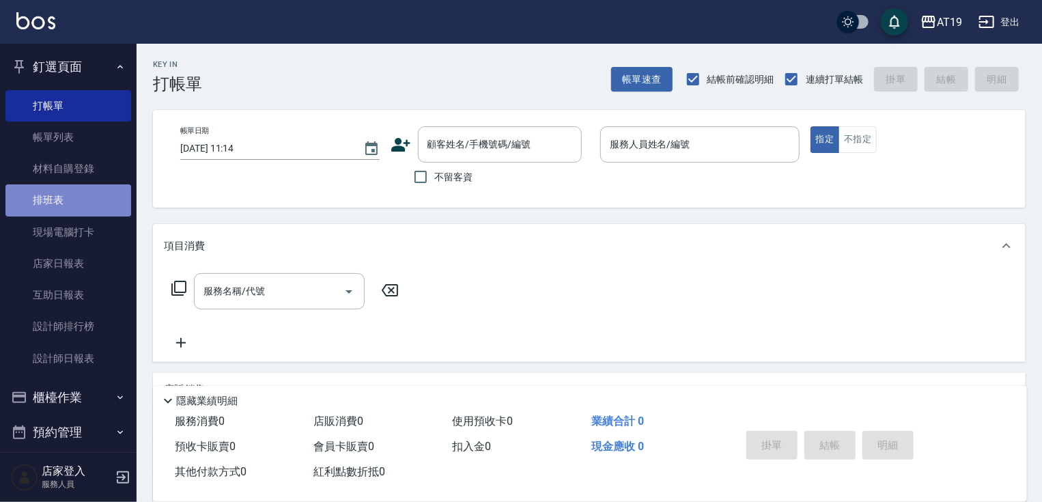
click at [74, 193] on link "排班表" at bounding box center [68, 199] width 126 height 31
